Goal: Obtain resource: Download file/media

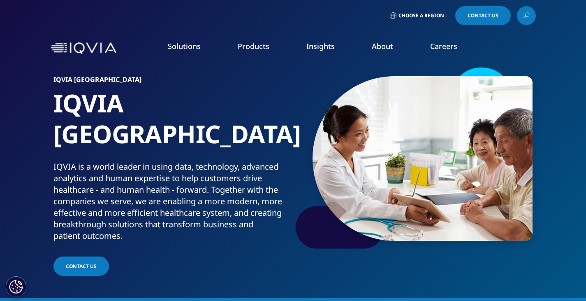
click at [194, 199] on link "Pharmaceutical Manufacturers" at bounding box center [224, 197] width 137 height 9
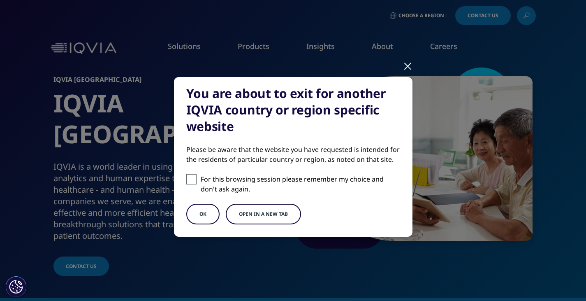
click at [186, 177] on span at bounding box center [191, 179] width 10 height 10
click at [186, 177] on input "For this browsing session please remember my choice and don't ask again." at bounding box center [191, 179] width 10 height 10
checkbox input "true"
click at [228, 214] on button "Open in a new tab" at bounding box center [263, 214] width 75 height 21
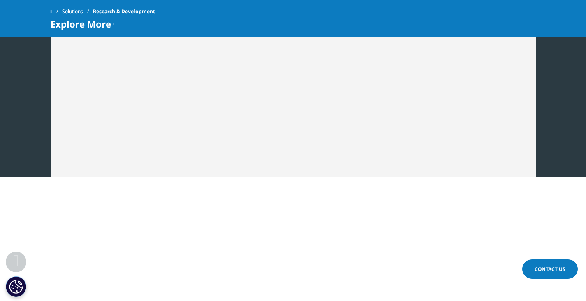
scroll to position [1234, 0]
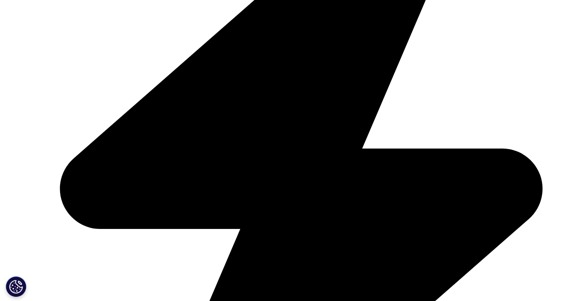
scroll to position [2304, 0]
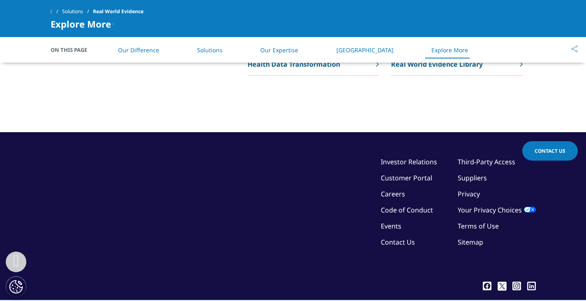
scroll to position [2212, 0]
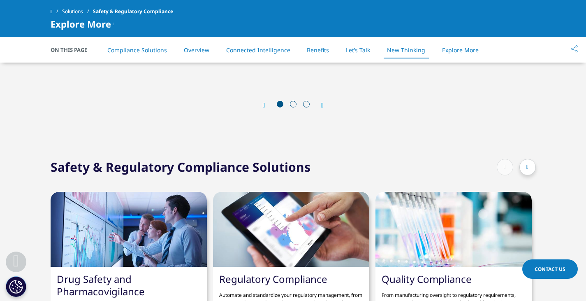
scroll to position [1851, 0]
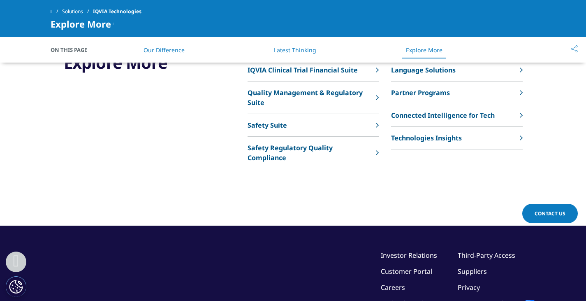
scroll to position [2098, 0]
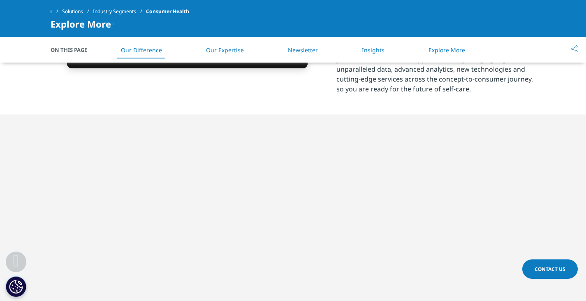
scroll to position [453, 0]
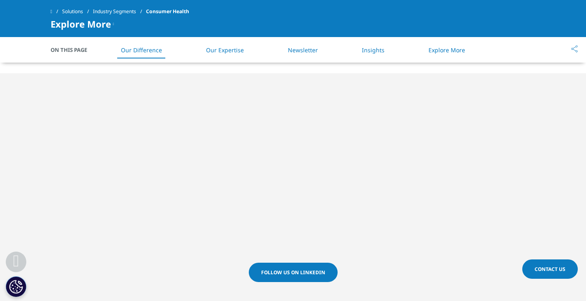
click at [194, 270] on section "Follow us on LinkedIn" at bounding box center [293, 283] width 586 height 42
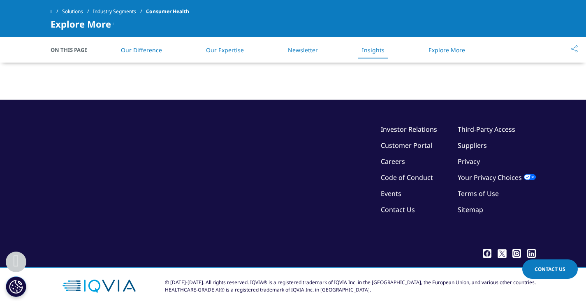
scroll to position [1269, 0]
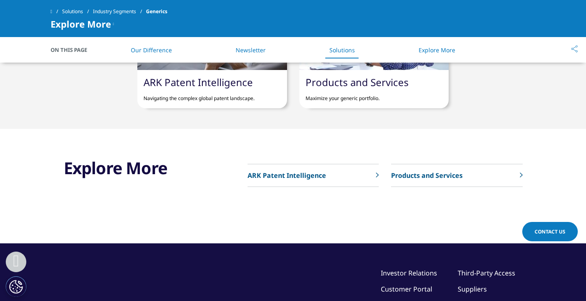
scroll to position [658, 0]
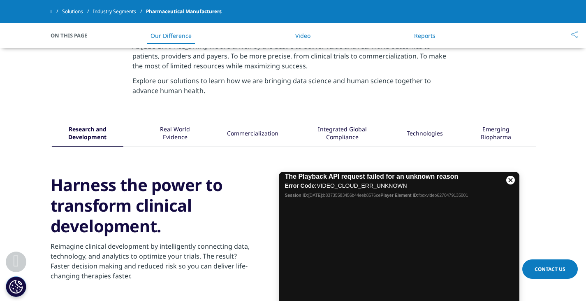
scroll to position [370, 0]
click at [178, 132] on div "Real World Evidence" at bounding box center [175, 134] width 52 height 26
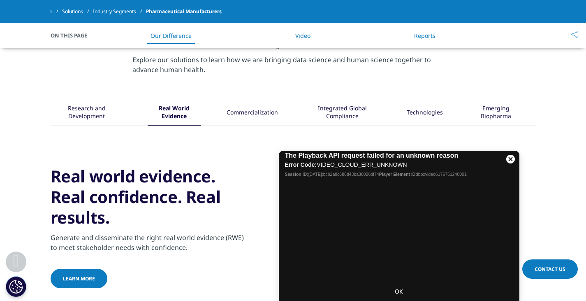
scroll to position [411, 0]
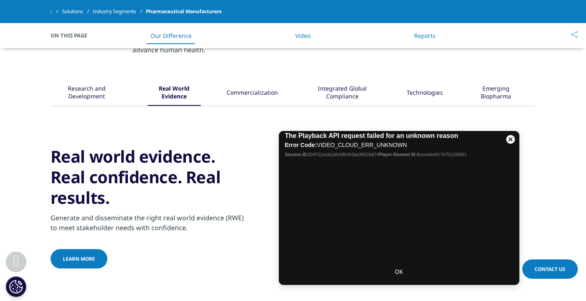
click at [242, 91] on div "Commercialization" at bounding box center [252, 93] width 51 height 26
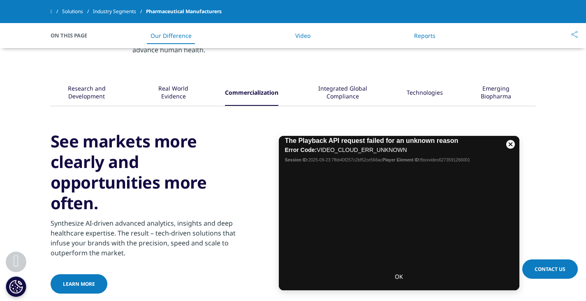
click at [339, 88] on div "Integrated Global Compliance" at bounding box center [342, 93] width 77 height 26
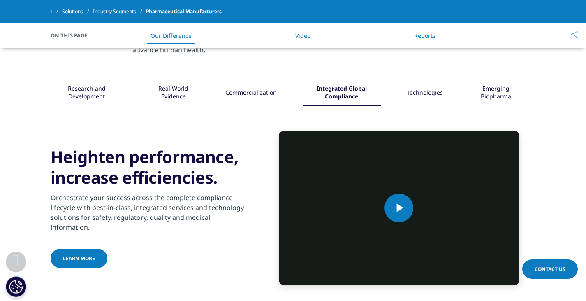
click at [427, 88] on div "Technologies" at bounding box center [425, 93] width 36 height 26
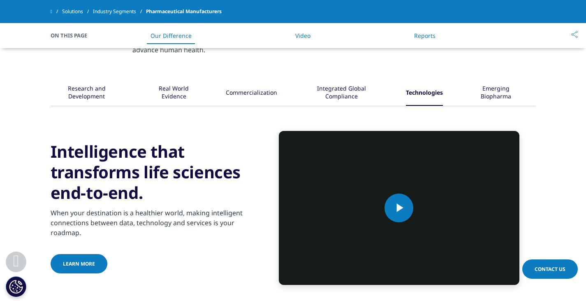
click at [480, 90] on div "Emerging Biopharma" at bounding box center [496, 93] width 55 height 26
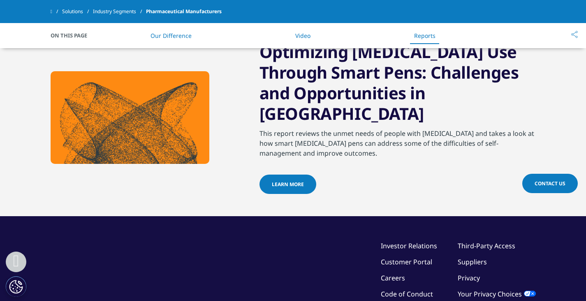
scroll to position [1111, 0]
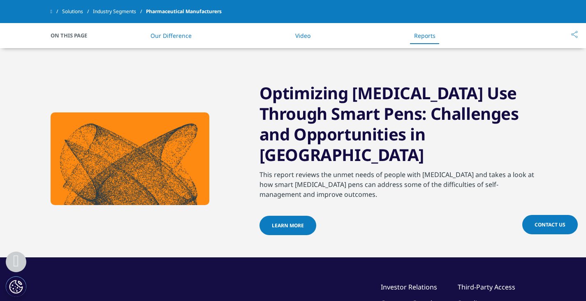
click at [288, 222] on span "LEARN MORE" at bounding box center [288, 225] width 32 height 7
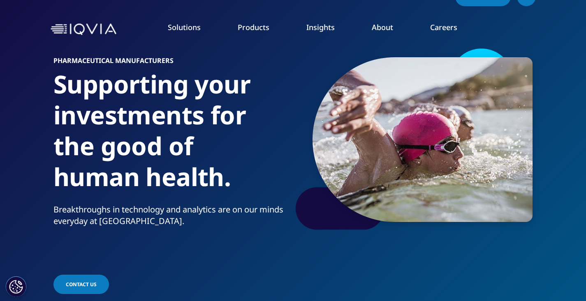
scroll to position [0, 0]
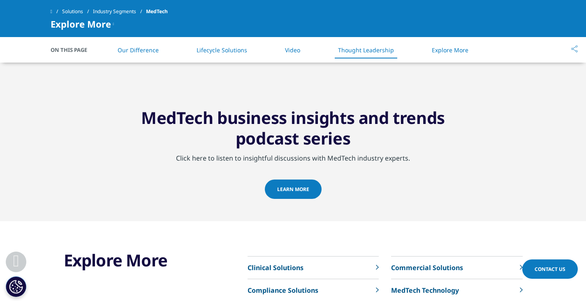
scroll to position [1358, 0]
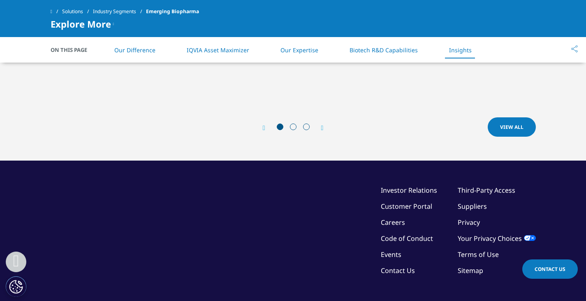
scroll to position [2592, 0]
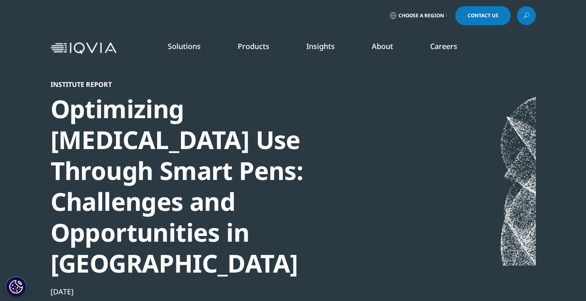
click at [493, 195] on link "LEARN MORE" at bounding box center [518, 197] width 86 height 7
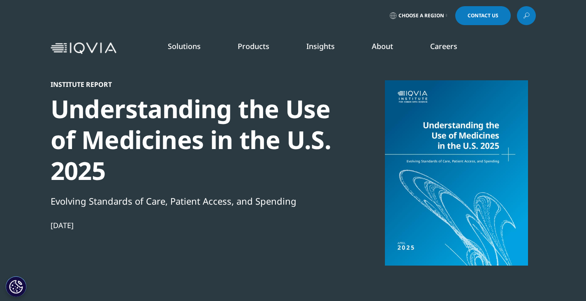
click at [177, 149] on link "SEE LATEST REPORTS" at bounding box center [195, 149] width 114 height 7
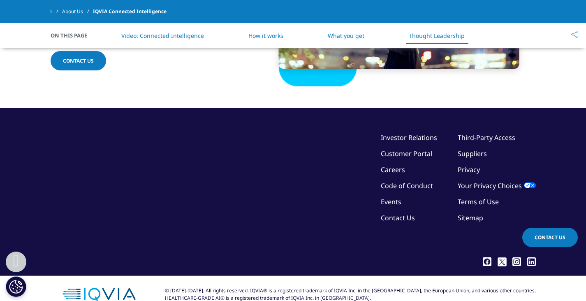
scroll to position [1814, 0]
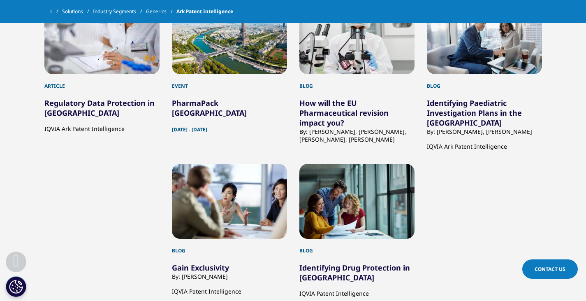
scroll to position [1317, 0]
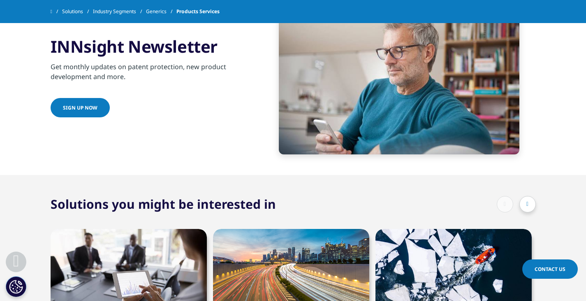
scroll to position [1646, 0]
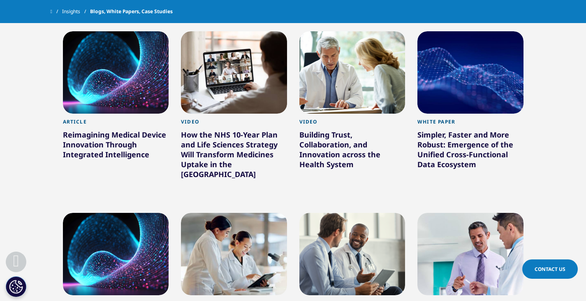
scroll to position [370, 0]
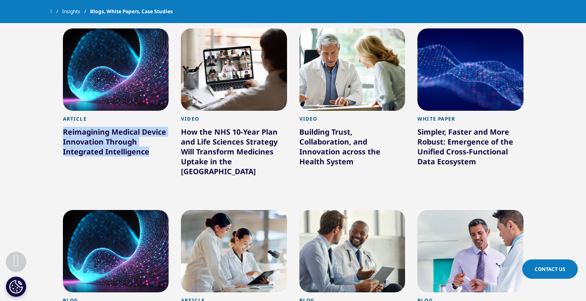
drag, startPoint x: 61, startPoint y: 130, endPoint x: 148, endPoint y: 149, distance: 88.9
click at [148, 149] on div "Article Reimagining Medical Device Innovation Through Integrated Intelligence L…" at bounding box center [116, 112] width 118 height 181
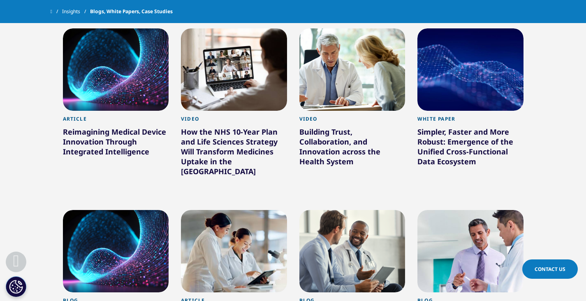
click at [5, 124] on section "Clear Search Loading Type Loading Clear Or/And Operator Toggle Article 223 Togg…" at bounding box center [293, 282] width 586 height 677
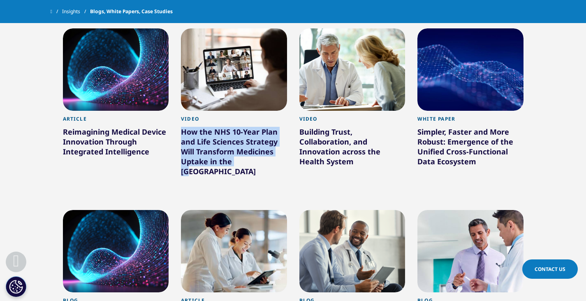
drag, startPoint x: 179, startPoint y: 131, endPoint x: 272, endPoint y: 165, distance: 98.1
click at [272, 165] on div "Video How the NHS 10-Year Plan and Life Sciences Strategy Will Transform Medici…" at bounding box center [234, 112] width 118 height 181
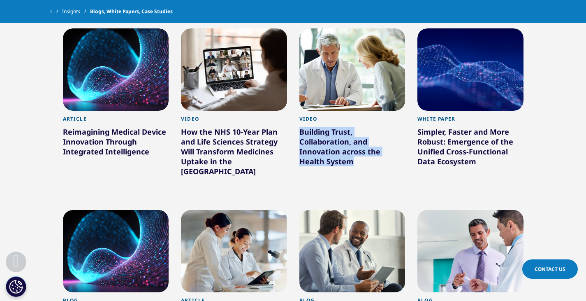
drag, startPoint x: 294, startPoint y: 130, endPoint x: 361, endPoint y: 168, distance: 76.8
click at [361, 168] on div "Video Building Trust, Collaboration, and Innovation across the Health System Le…" at bounding box center [352, 112] width 118 height 181
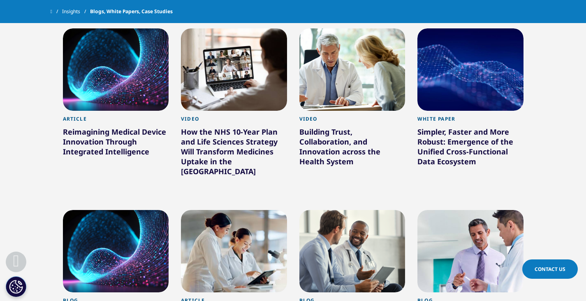
click at [570, 179] on section "Clear Search Loading Type Loading Clear Or/And Operator Toggle Article 223 Togg…" at bounding box center [293, 282] width 586 height 677
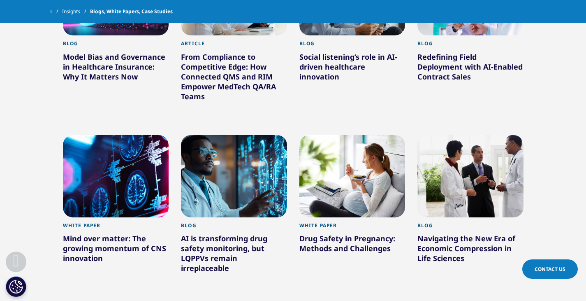
scroll to position [699, 0]
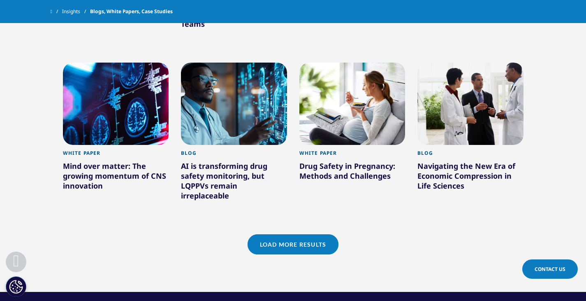
click at [312, 237] on link "Load More Results" at bounding box center [293, 244] width 91 height 20
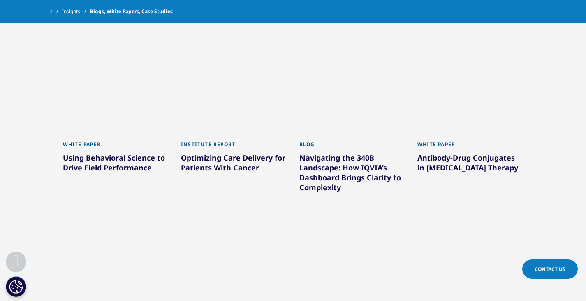
scroll to position [1070, 0]
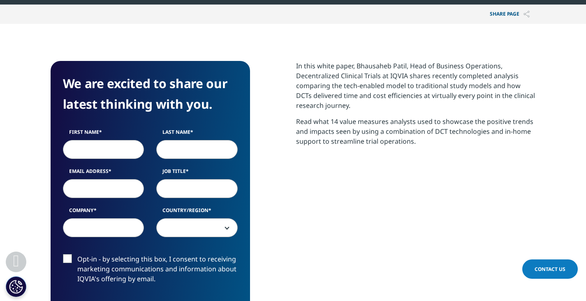
scroll to position [288, 0]
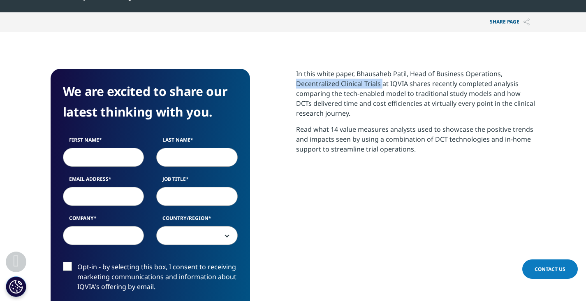
drag, startPoint x: 295, startPoint y: 82, endPoint x: 380, endPoint y: 83, distance: 84.8
click at [382, 83] on div "We are excited to share our latest thinking with you. First Name Last Name Emai…" at bounding box center [293, 228] width 485 height 318
click at [379, 83] on p "In this white paper, Bhausaheb Patil, Head of Business Operations, Decentralize…" at bounding box center [416, 97] width 240 height 56
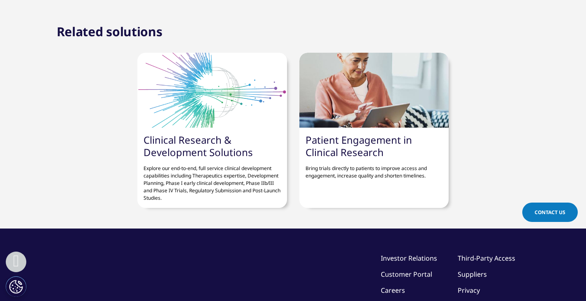
scroll to position [987, 0]
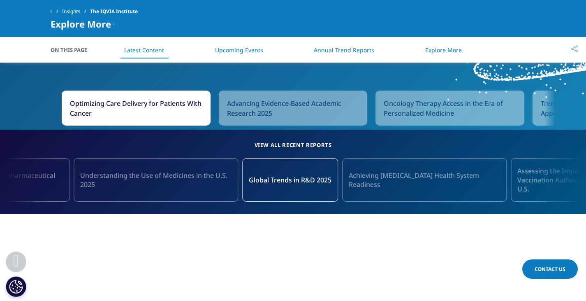
scroll to position [823, 0]
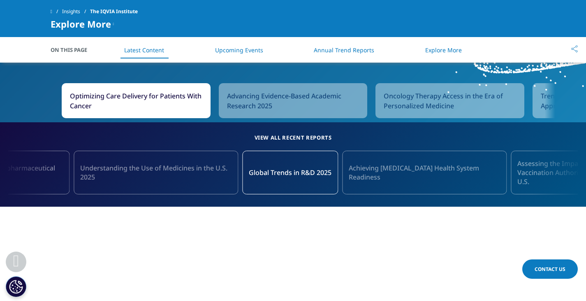
click at [305, 118] on div "Optimizing Care Delivery for Patients With Cancer Advancing Evidence-Based Acad…" at bounding box center [293, 100] width 525 height 43
click at [310, 108] on span "Advancing Evidence-Based Academic Research 2025" at bounding box center [293, 101] width 132 height 20
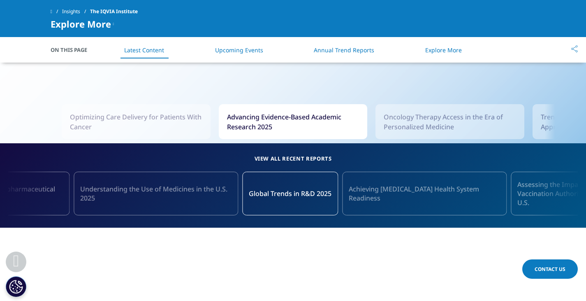
scroll to position [782, 0]
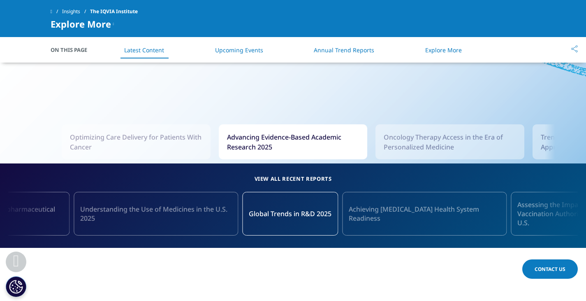
click at [138, 135] on span "Optimizing Care Delivery for Patients With Cancer" at bounding box center [136, 142] width 132 height 20
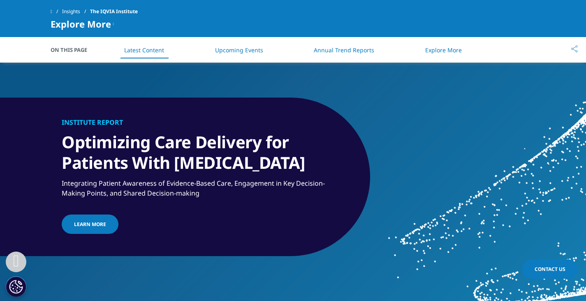
scroll to position [576, 0]
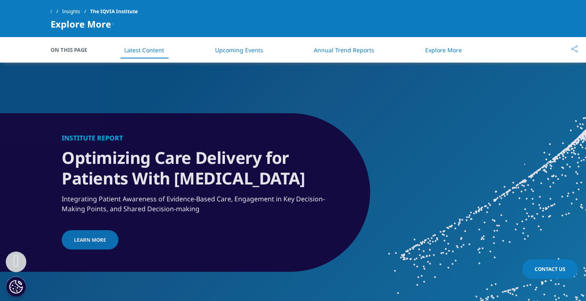
click at [235, 179] on h1 "Optimizing Care Delivery for Patients With Cancer" at bounding box center [198, 165] width 272 height 46
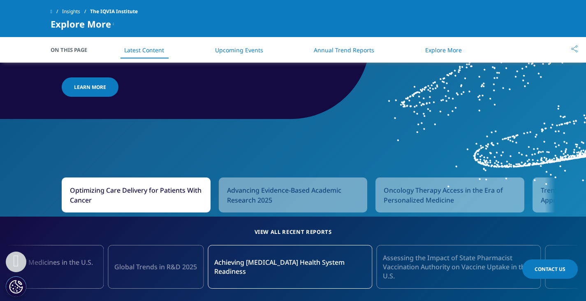
scroll to position [782, 0]
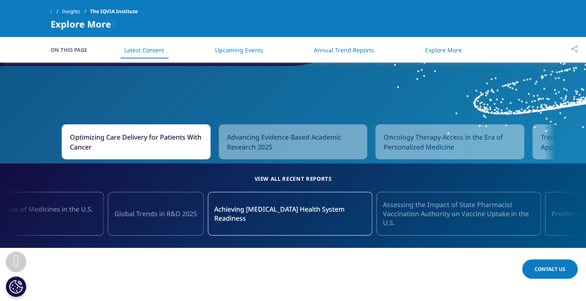
click at [239, 158] on div "Advancing Evidence-Based Academic Research 2025" at bounding box center [293, 141] width 149 height 35
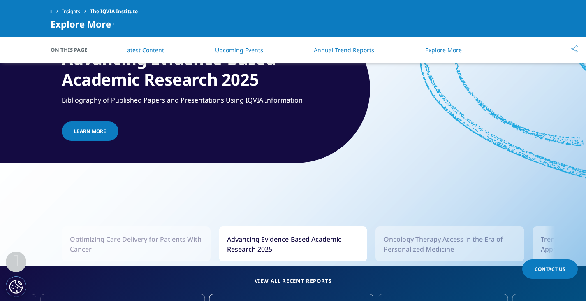
scroll to position [741, 0]
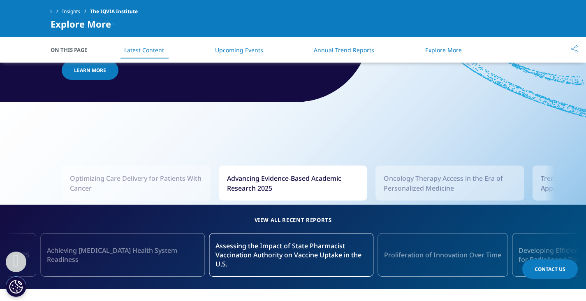
click at [390, 188] on span "Oncology Therapy Access in the Era of Personalized Medicine" at bounding box center [450, 183] width 132 height 20
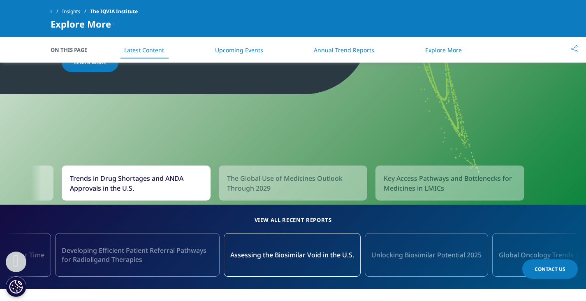
click at [272, 181] on span "The Global Use of Medicines Outlook Through 2029" at bounding box center [293, 183] width 132 height 20
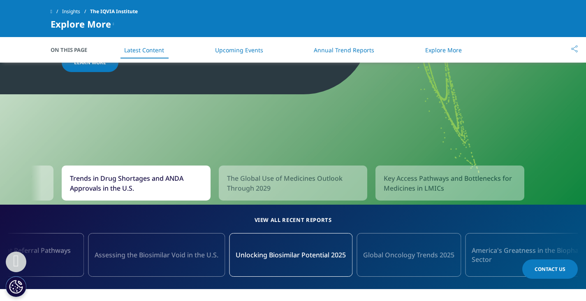
click at [457, 187] on span "Key Access Pathways and Bottlenecks for Medicines in LMICs" at bounding box center [450, 183] width 132 height 20
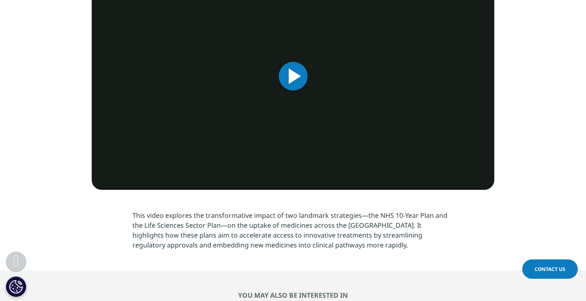
scroll to position [329, 0]
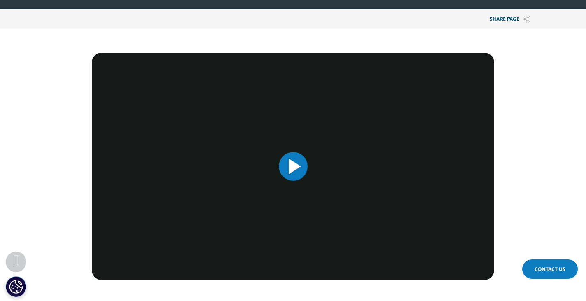
click at [293, 166] on span "Video Player" at bounding box center [293, 166] width 0 height 0
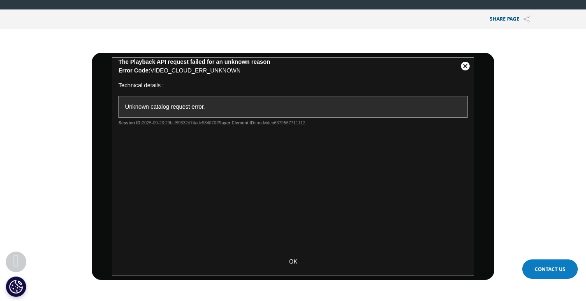
click at [294, 142] on div "The Playback API request failed for an unknown reason Error Code: VIDEO_CLOUD_E…" at bounding box center [292, 154] width 349 height 192
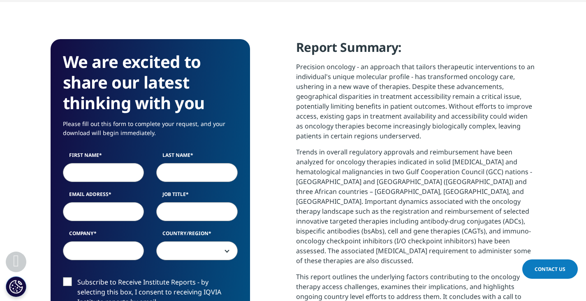
scroll to position [370, 0]
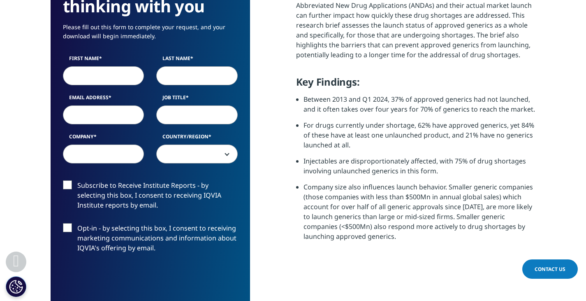
scroll to position [453, 0]
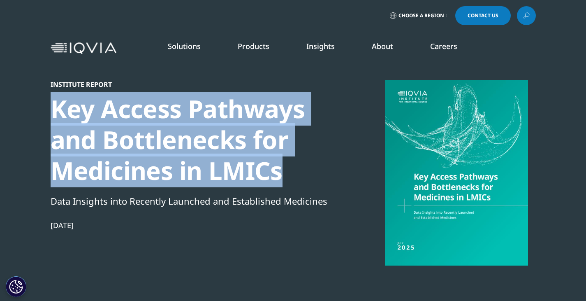
drag, startPoint x: 54, startPoint y: 105, endPoint x: 295, endPoint y: 170, distance: 249.6
click at [295, 170] on div "Key Access Pathways and Bottlenecks for Medicines in LMICs" at bounding box center [192, 139] width 282 height 93
click at [313, 163] on div "Key Access Pathways and Bottlenecks for Medicines in LMICs" at bounding box center [192, 139] width 282 height 93
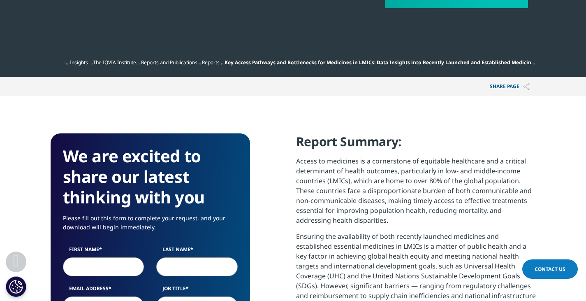
scroll to position [288, 0]
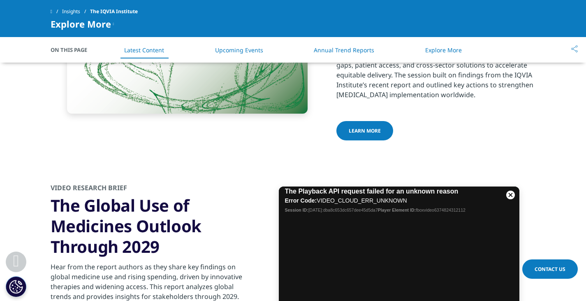
scroll to position [1769, 0]
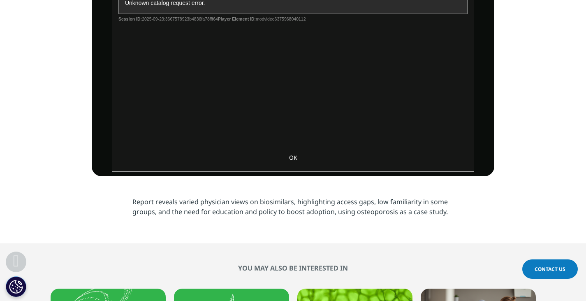
scroll to position [370, 0]
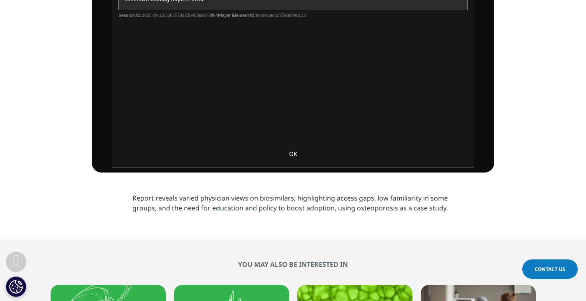
click at [203, 199] on p "Report reveals varied physician views on biosimilars, highlighting access gaps,…" at bounding box center [292, 206] width 321 height 26
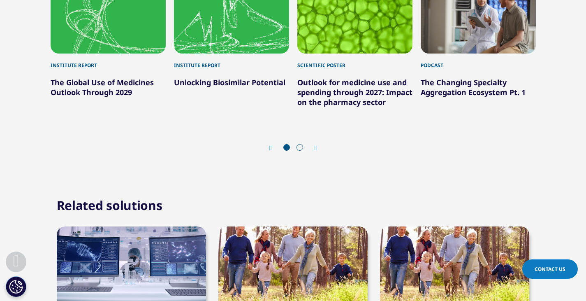
scroll to position [576, 0]
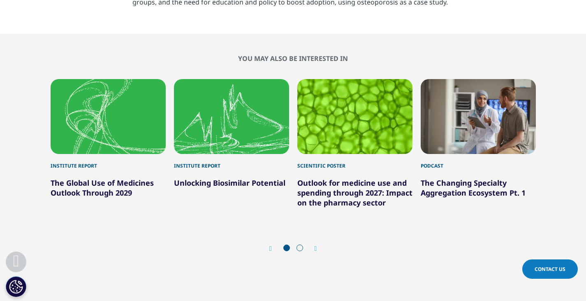
click at [231, 158] on div "Institute Report" at bounding box center [231, 162] width 115 height 16
click at [236, 137] on div "2 / 6" at bounding box center [231, 116] width 115 height 75
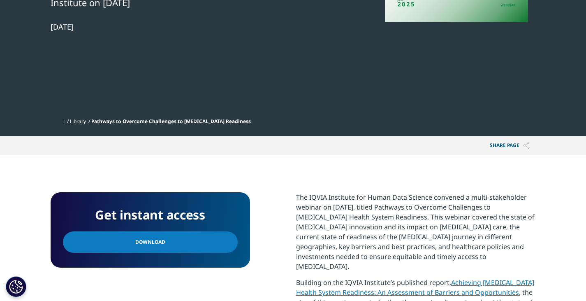
scroll to position [247, 0]
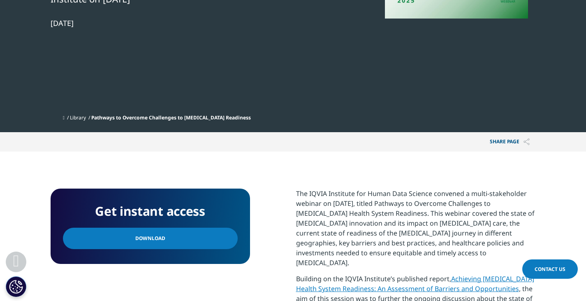
click at [179, 228] on link "Download" at bounding box center [150, 238] width 175 height 21
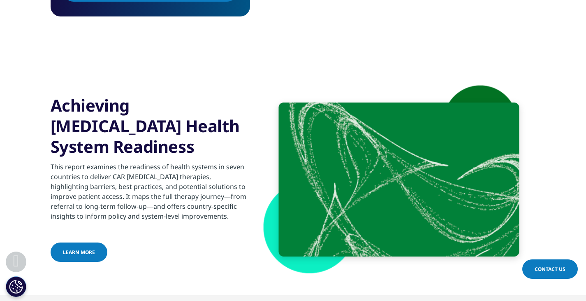
scroll to position [823, 0]
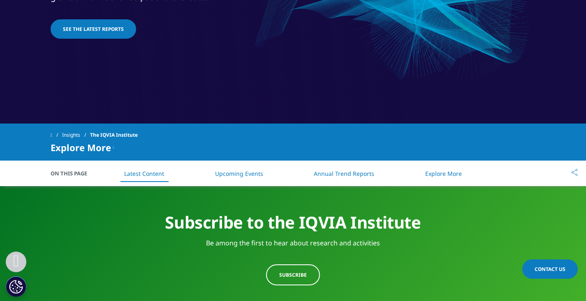
click at [337, 170] on link "Annual Trend Reports" at bounding box center [344, 174] width 60 height 8
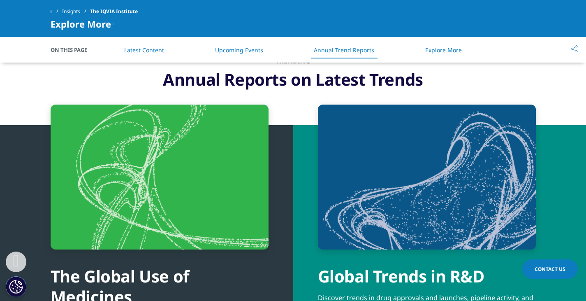
scroll to position [2975, 0]
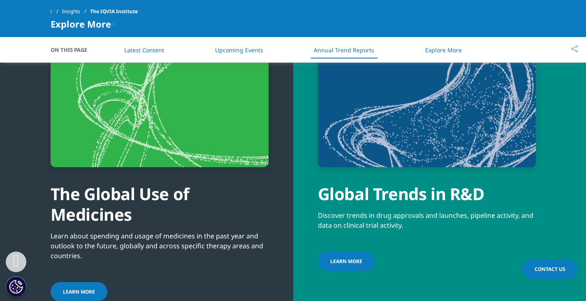
click at [346, 258] on span "Learn more" at bounding box center [346, 261] width 32 height 7
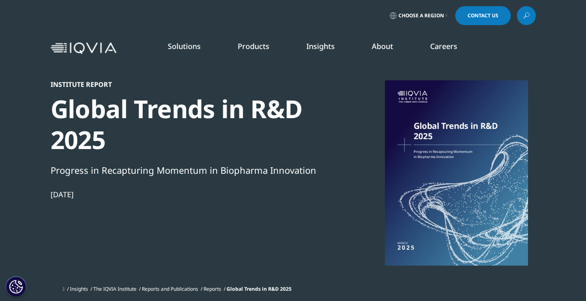
click at [51, 149] on link "DISCOVER INSIGHTS" at bounding box center [73, 150] width 114 height 7
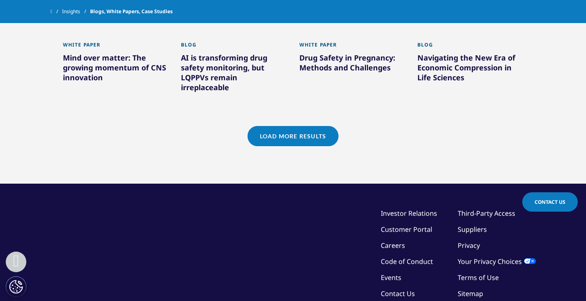
scroll to position [768, 0]
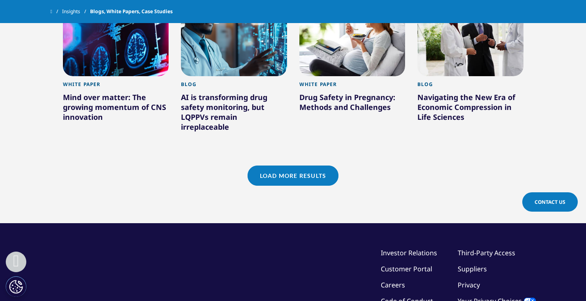
click at [268, 165] on link "Load More Results" at bounding box center [293, 175] width 91 height 20
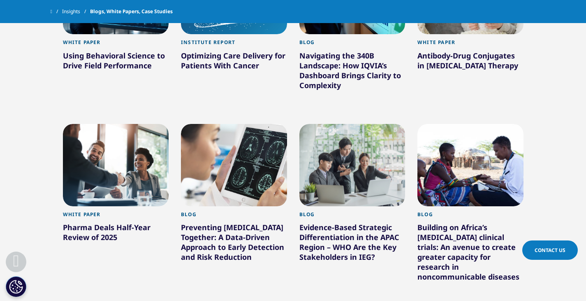
scroll to position [1262, 0]
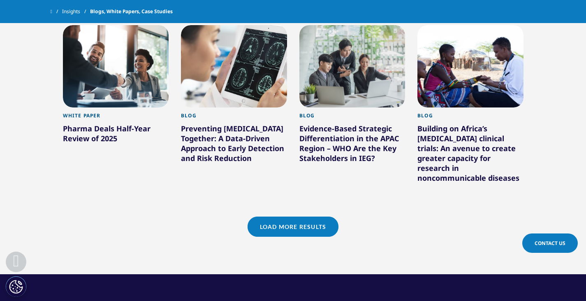
click at [262, 216] on link "Load More Results" at bounding box center [293, 226] width 91 height 20
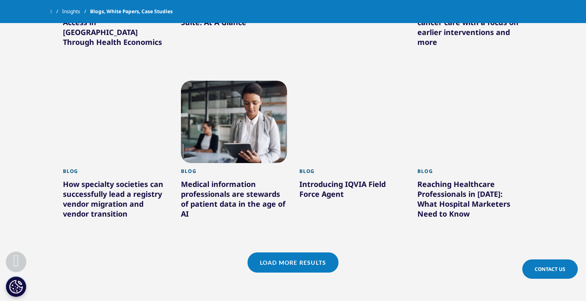
scroll to position [1756, 0]
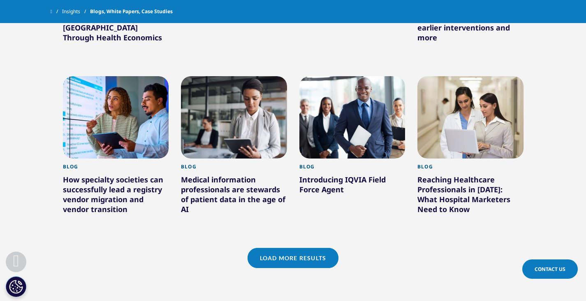
click at [296, 248] on link "Load More Results" at bounding box center [293, 258] width 91 height 20
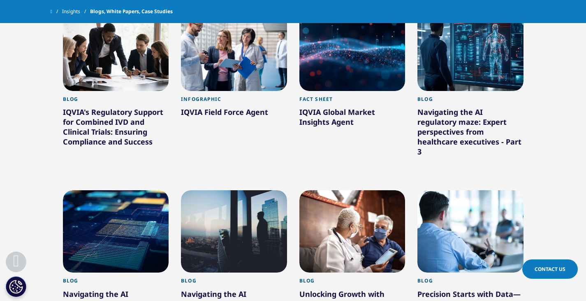
scroll to position [2249, 0]
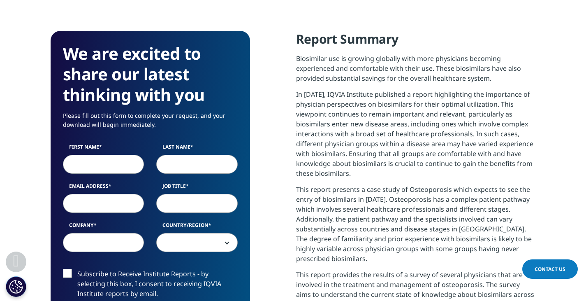
scroll to position [370, 0]
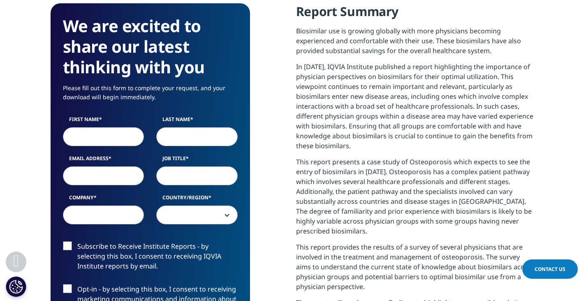
click at [106, 130] on input "First Name" at bounding box center [103, 136] width 81 height 19
type input "Thang"
type input "[PERSON_NAME]"
type input "[EMAIL_ADDRESS][DOMAIN_NAME]"
select select "[GEOGRAPHIC_DATA]"
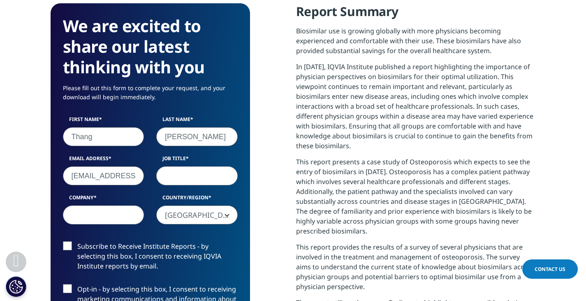
click at [124, 178] on input "[EMAIL_ADDRESS][DOMAIN_NAME]" at bounding box center [103, 175] width 81 height 19
click at [188, 177] on input "Job Title" at bounding box center [196, 175] width 81 height 19
type input "Pharmacist"
click at [114, 220] on input "Company" at bounding box center [103, 214] width 81 height 19
type input "Vinphaco"
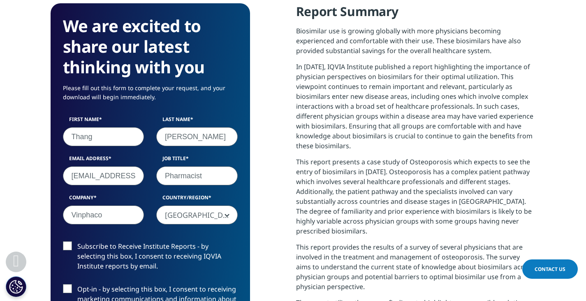
click at [195, 212] on span "Vietnam" at bounding box center [197, 215] width 81 height 19
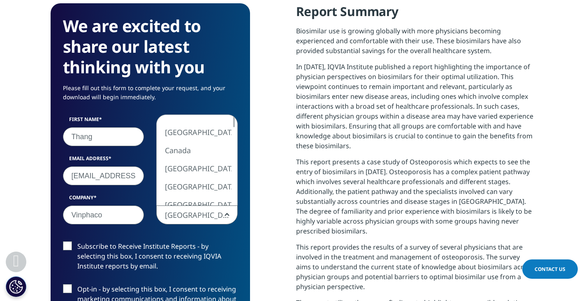
click at [190, 250] on label "Subscribe to Receive Institute Reports - by selecting this box, I consent to re…" at bounding box center [150, 258] width 175 height 34
click at [77, 241] on input "Subscribe to Receive Institute Reports - by selecting this box, I consent to re…" at bounding box center [77, 241] width 0 height 0
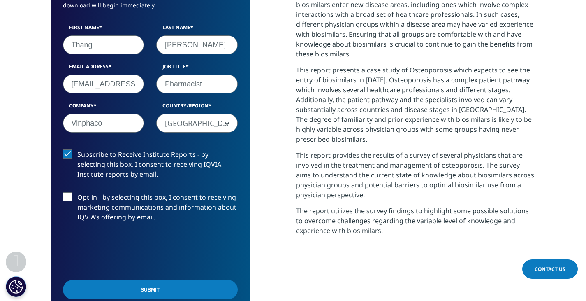
scroll to position [494, 0]
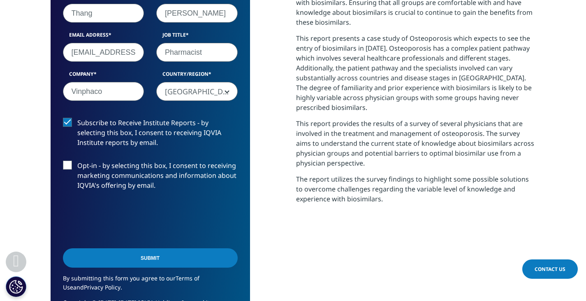
click at [87, 169] on label "Opt-in - by selecting this box, I consent to receiving marketing communications…" at bounding box center [150, 177] width 175 height 34
click at [77, 160] on input "Opt-in - by selecting this box, I consent to receiving marketing communications…" at bounding box center [77, 160] width 0 height 0
click at [109, 263] on input "Submit" at bounding box center [150, 257] width 175 height 19
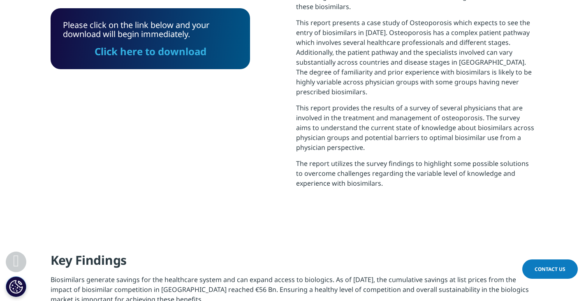
scroll to position [4, 4]
click at [161, 49] on link "Click here to download" at bounding box center [151, 51] width 112 height 14
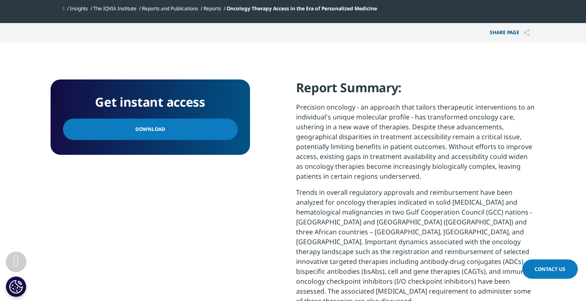
scroll to position [329, 0]
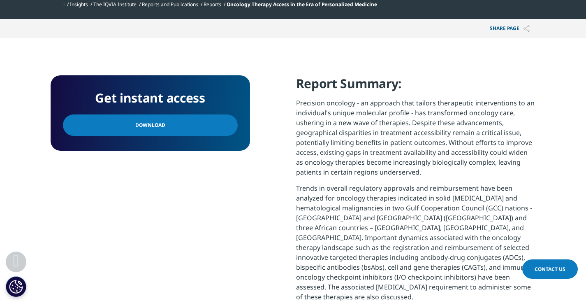
click at [182, 132] on link "Download" at bounding box center [150, 124] width 175 height 21
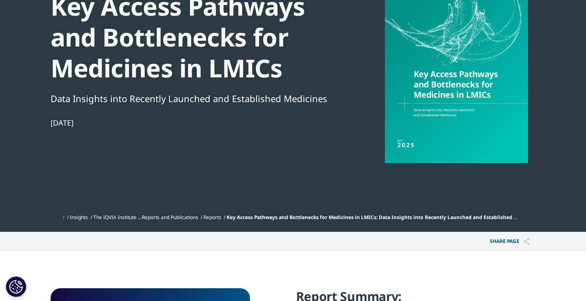
scroll to position [82, 0]
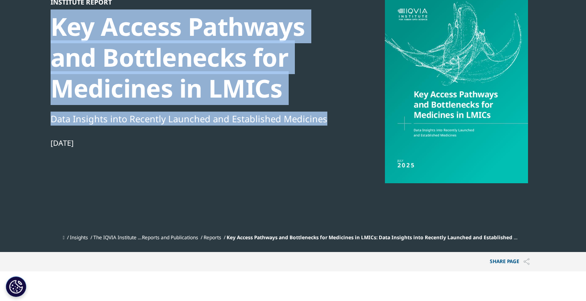
drag, startPoint x: 56, startPoint y: 21, endPoint x: 330, endPoint y: 120, distance: 290.7
click at [330, 120] on div "Institute Report Key Access Pathways and Bottlenecks for Medicines in LMICs Dat…" at bounding box center [192, 114] width 282 height 232
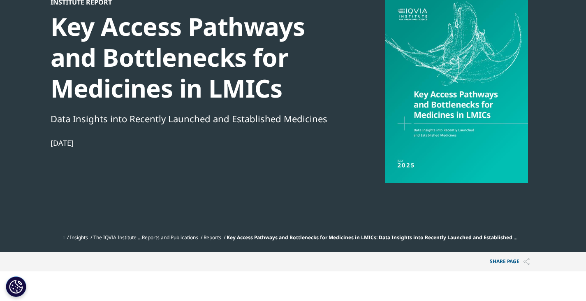
click at [337, 162] on div "Institute Report Key Access Pathways and Bottlenecks for Medicines in LMICs Dat…" at bounding box center [293, 114] width 485 height 232
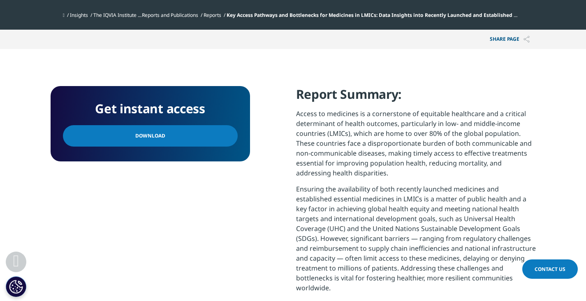
scroll to position [329, 0]
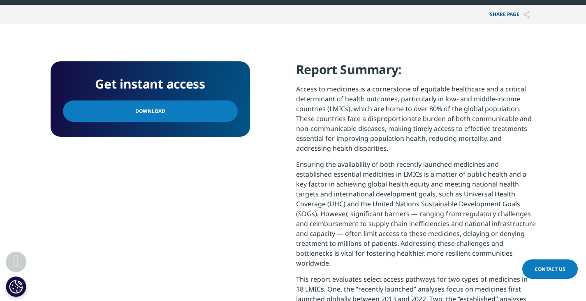
click at [201, 111] on link "Download" at bounding box center [150, 110] width 175 height 21
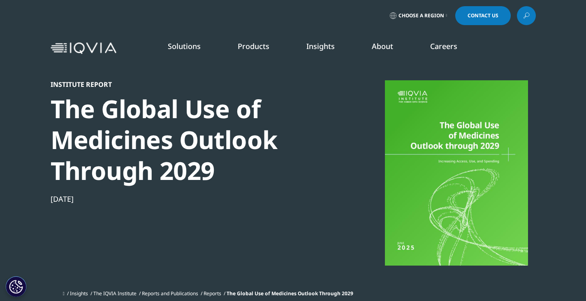
scroll to position [331, 485]
click at [351, 124] on div "Institute Report The Global Use of Medicines Outlook Through 2029 Jun 26, 2025" at bounding box center [293, 183] width 485 height 206
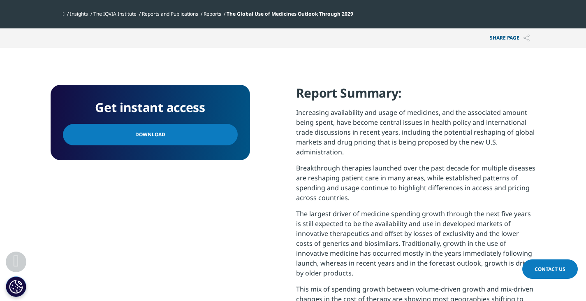
scroll to position [288, 0]
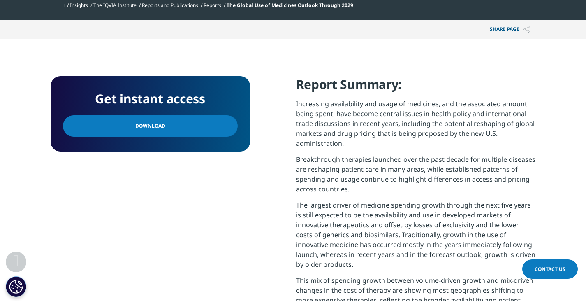
click at [200, 128] on link "Download" at bounding box center [150, 125] width 175 height 21
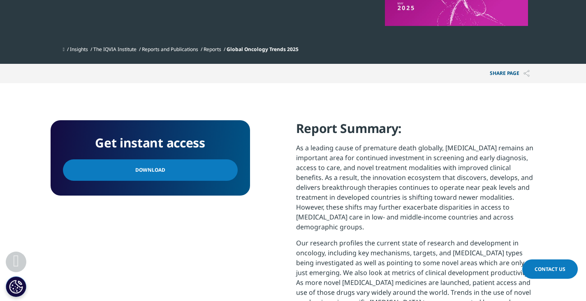
scroll to position [247, 0]
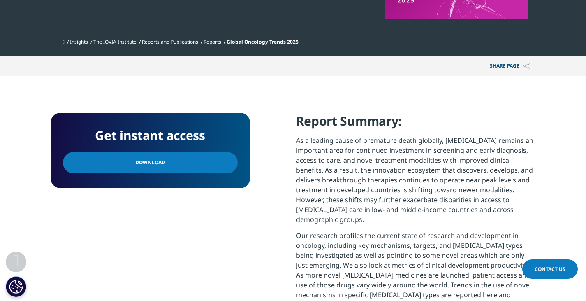
click at [190, 163] on link "Download" at bounding box center [150, 162] width 175 height 21
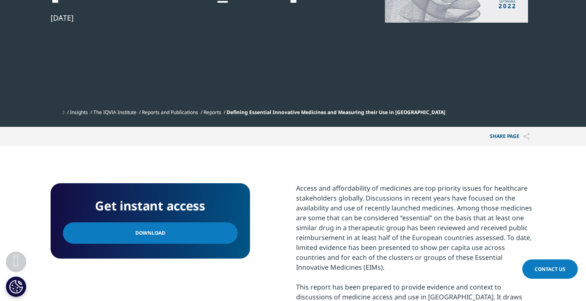
scroll to position [247, 0]
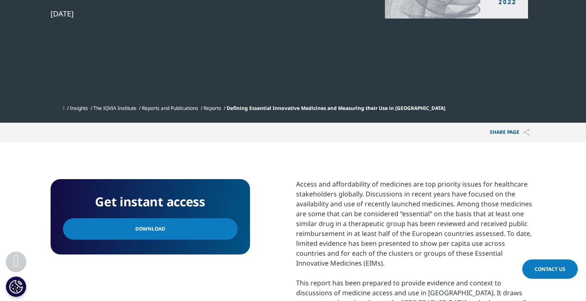
click at [174, 218] on link "Download" at bounding box center [150, 228] width 175 height 21
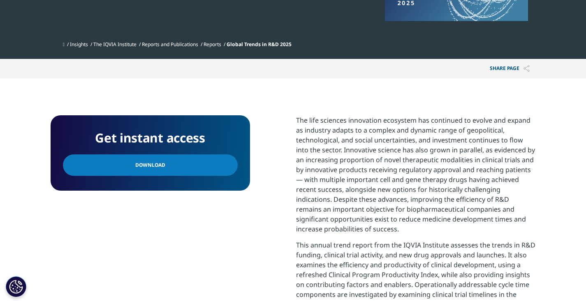
scroll to position [247, 0]
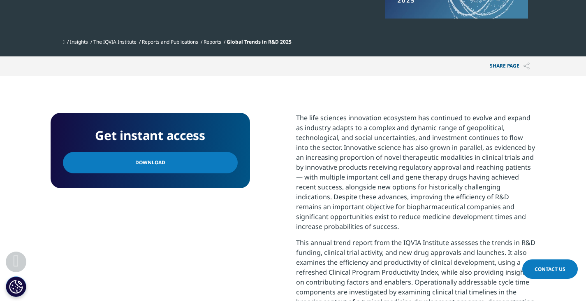
click at [155, 162] on span "Download" at bounding box center [150, 162] width 30 height 9
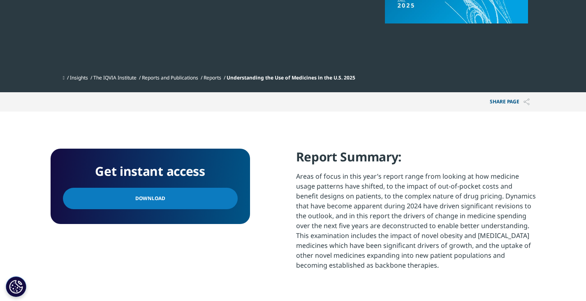
scroll to position [247, 0]
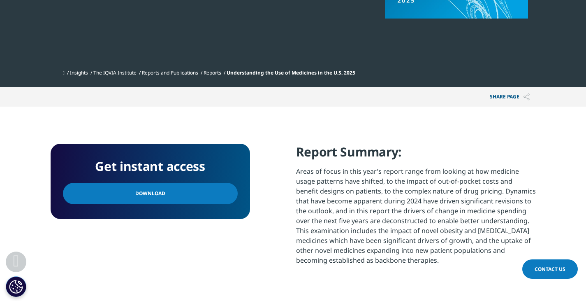
click at [197, 197] on link "Download" at bounding box center [150, 193] width 175 height 21
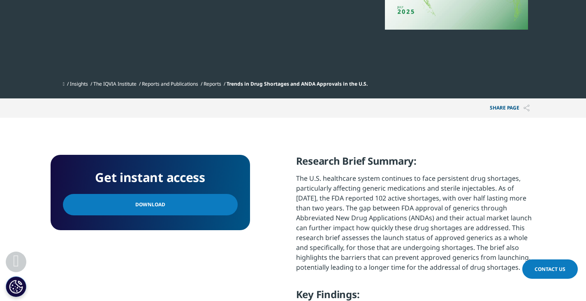
scroll to position [329, 0]
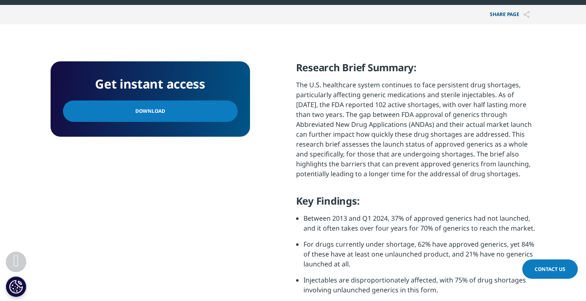
click at [192, 114] on link "Download" at bounding box center [150, 110] width 175 height 21
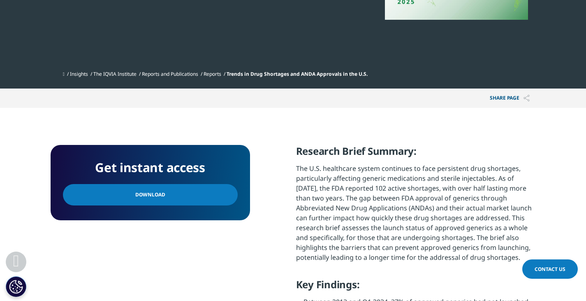
scroll to position [123, 0]
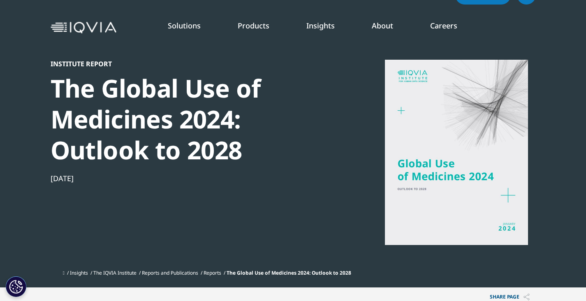
scroll to position [41, 0]
